Goal: Find specific page/section: Find specific page/section

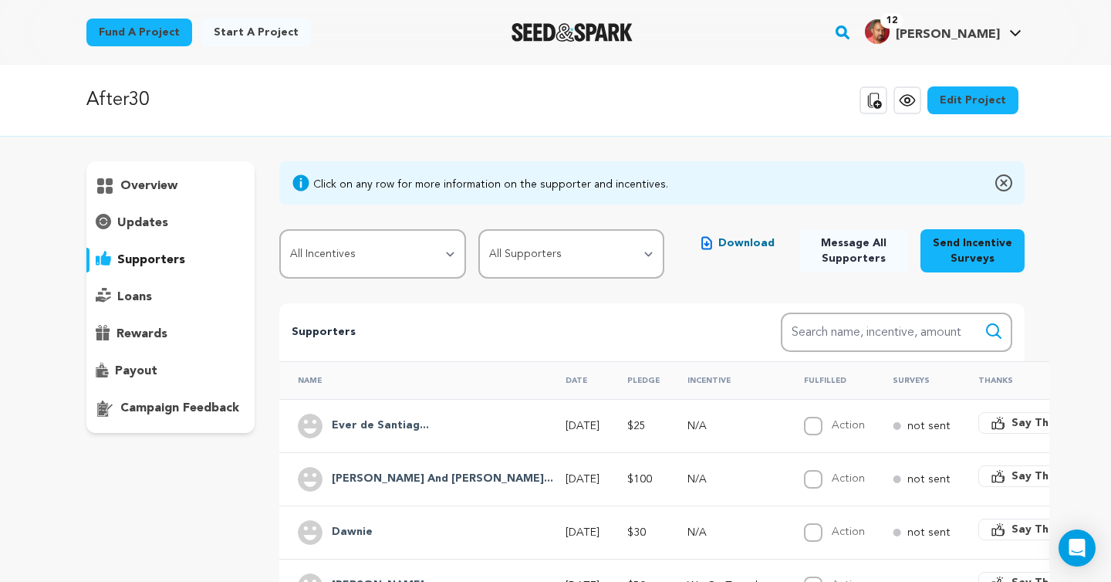
click at [177, 256] on p "supporters" at bounding box center [151, 260] width 68 height 19
